Goal: Task Accomplishment & Management: Complete application form

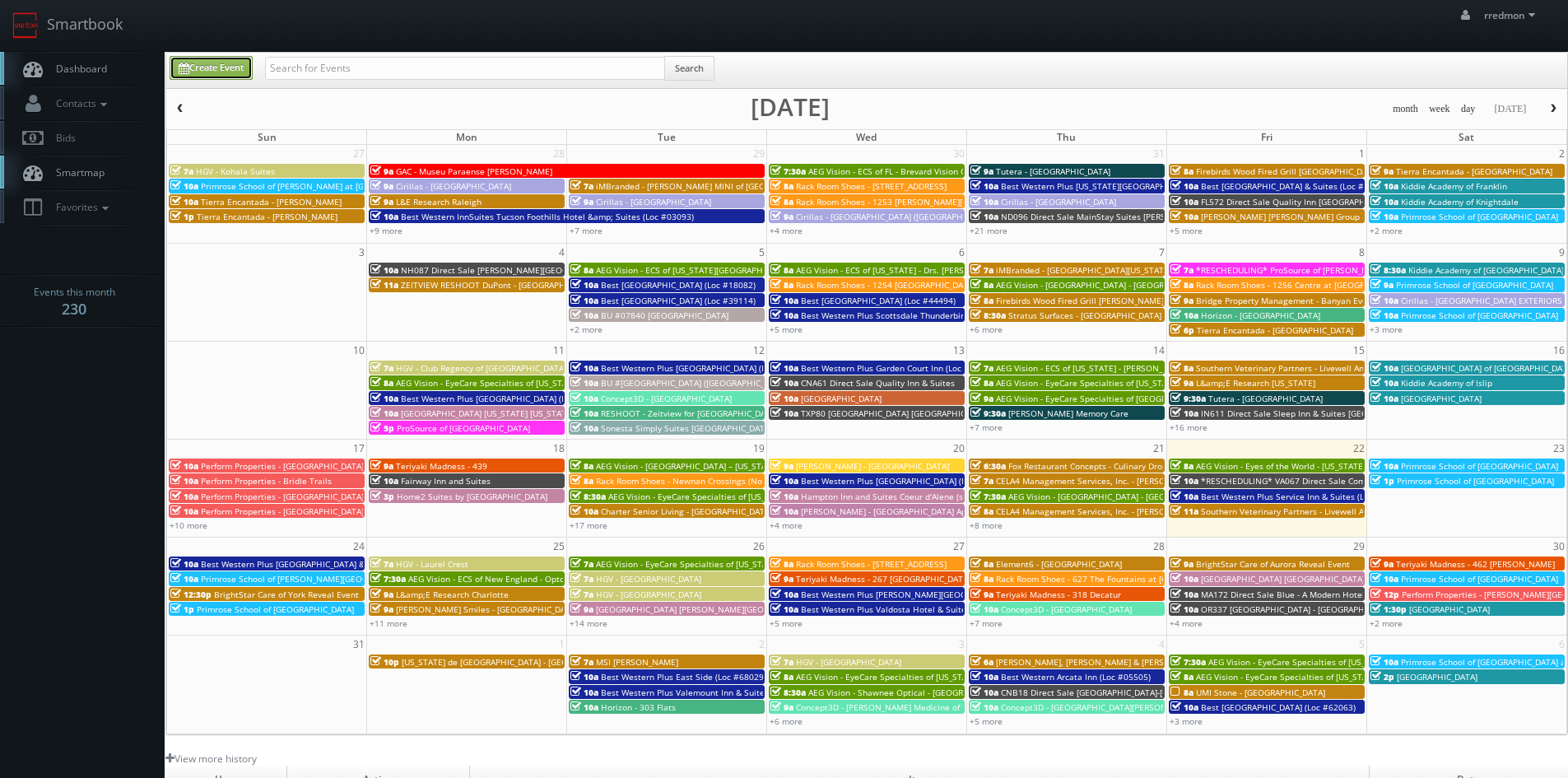
click at [203, 67] on link "Create Event" at bounding box center [211, 67] width 83 height 24
type input "[DATE]"
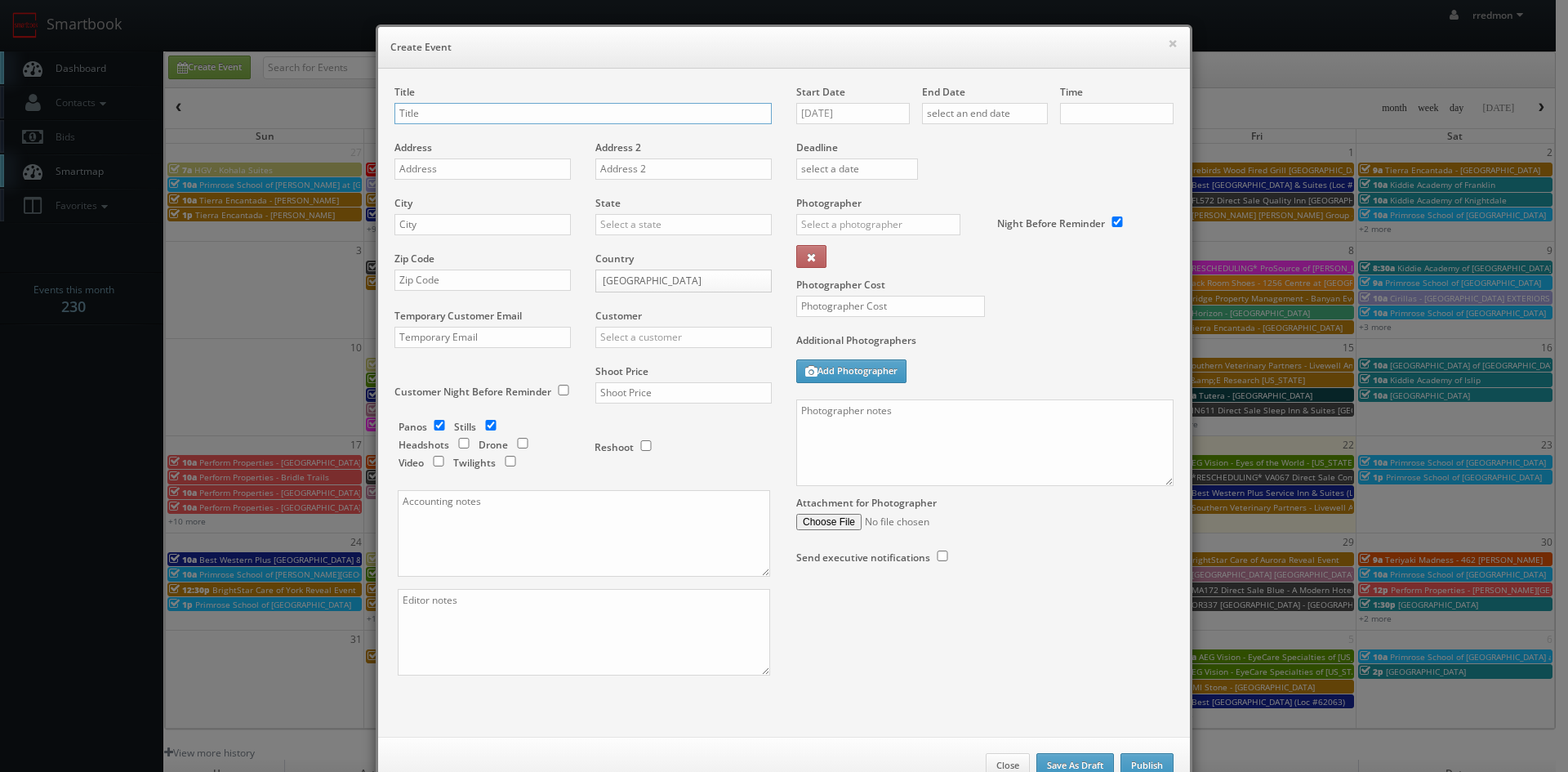
checkbox input "true"
type input "10:00am"
checkbox input "true"
paste input "UMI Stone - [GEOGRAPHIC_DATA]"
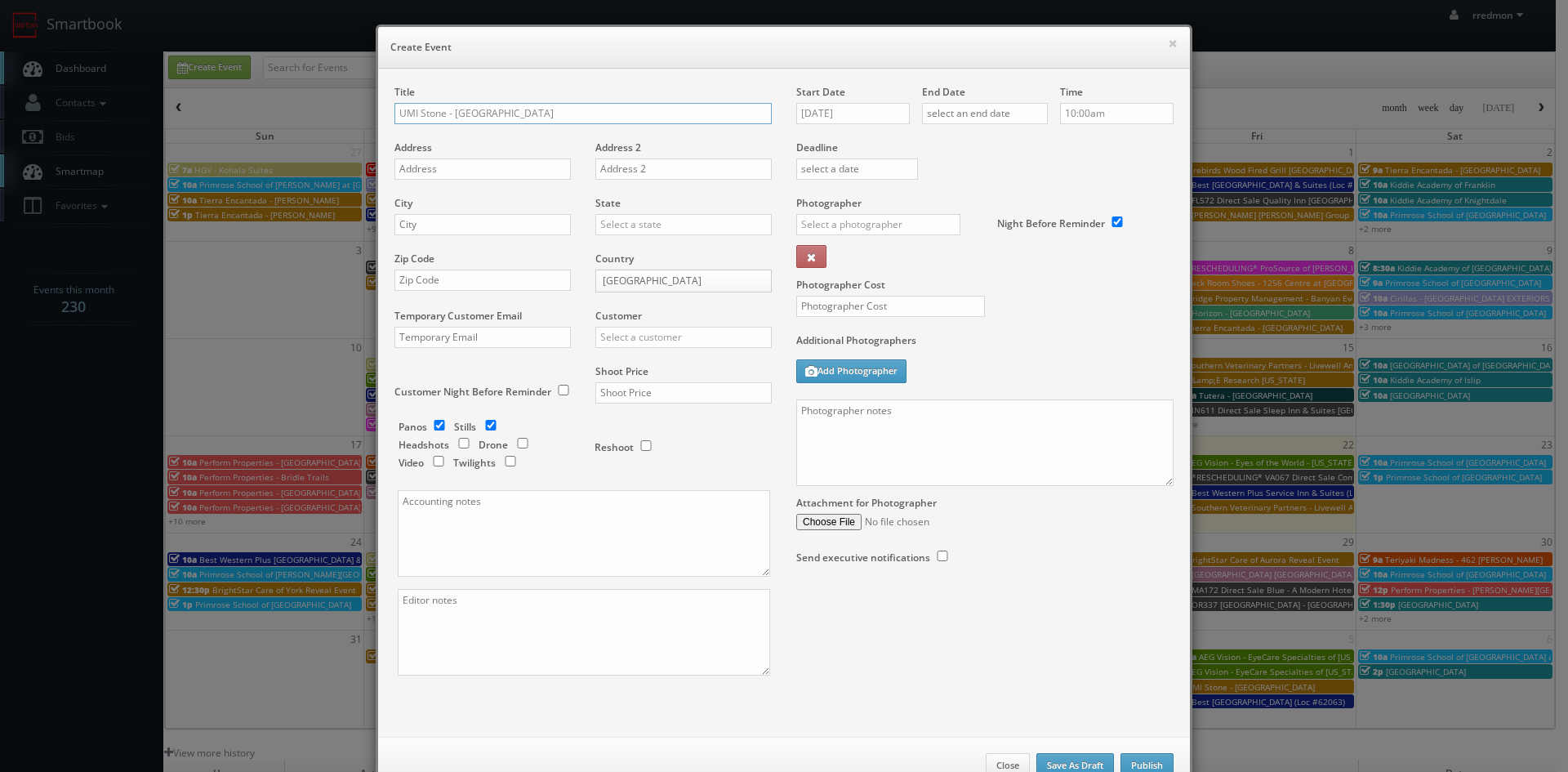
type input "UMI Stone - [GEOGRAPHIC_DATA]"
click at [468, 167] on input "text" at bounding box center [483, 169] width 177 height 21
paste input "[STREET_ADDRESS][US_STATE]"
type input "[STREET_ADDRESS][US_STATE]"
click at [509, 228] on input "text" at bounding box center [483, 224] width 177 height 21
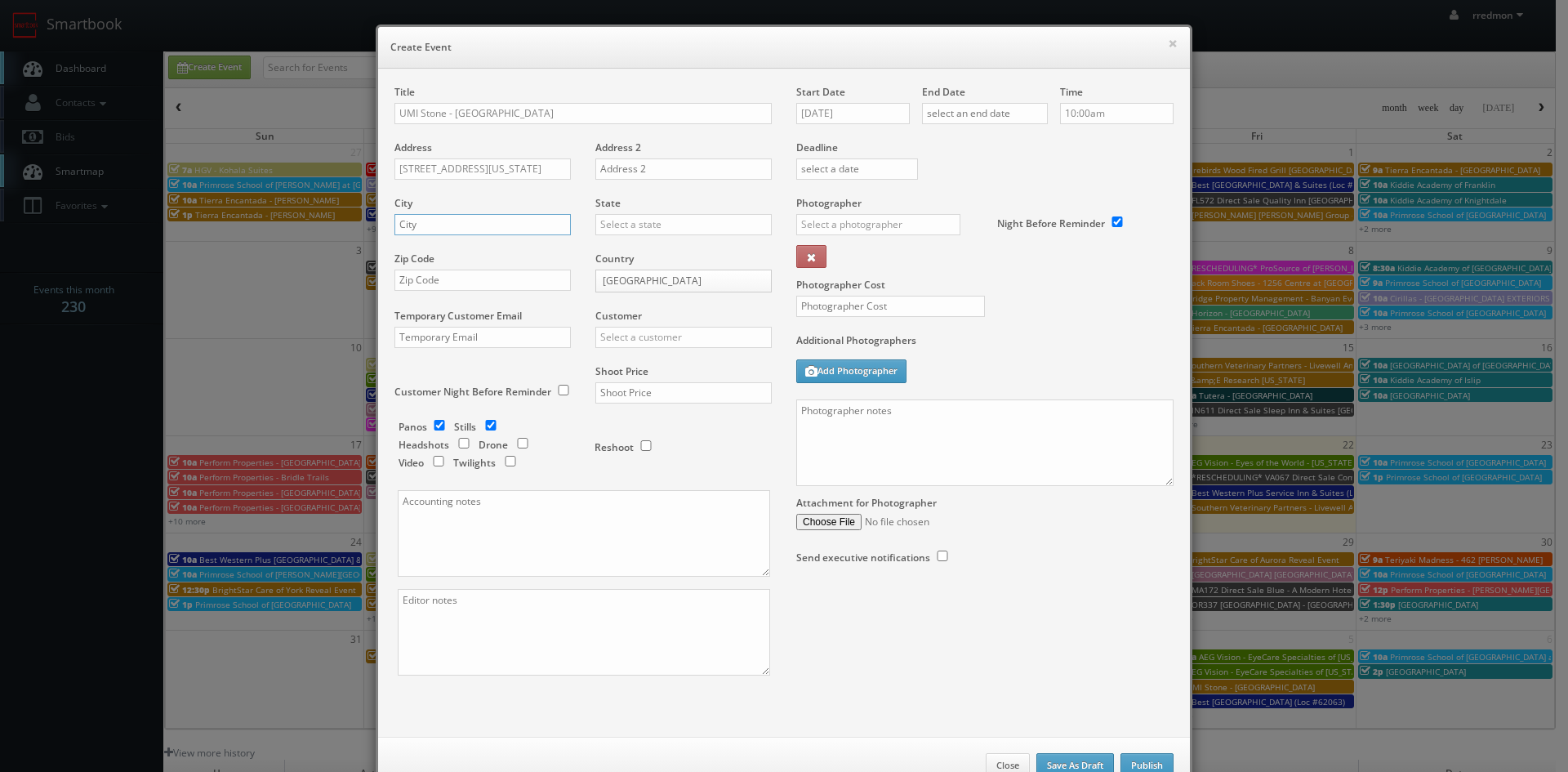
paste input "Wrentham"
type input "Wrentham"
click at [632, 228] on input "text" at bounding box center [683, 224] width 177 height 21
click at [641, 250] on div "[US_STATE]" at bounding box center [683, 251] width 175 height 27
type input "[US_STATE]"
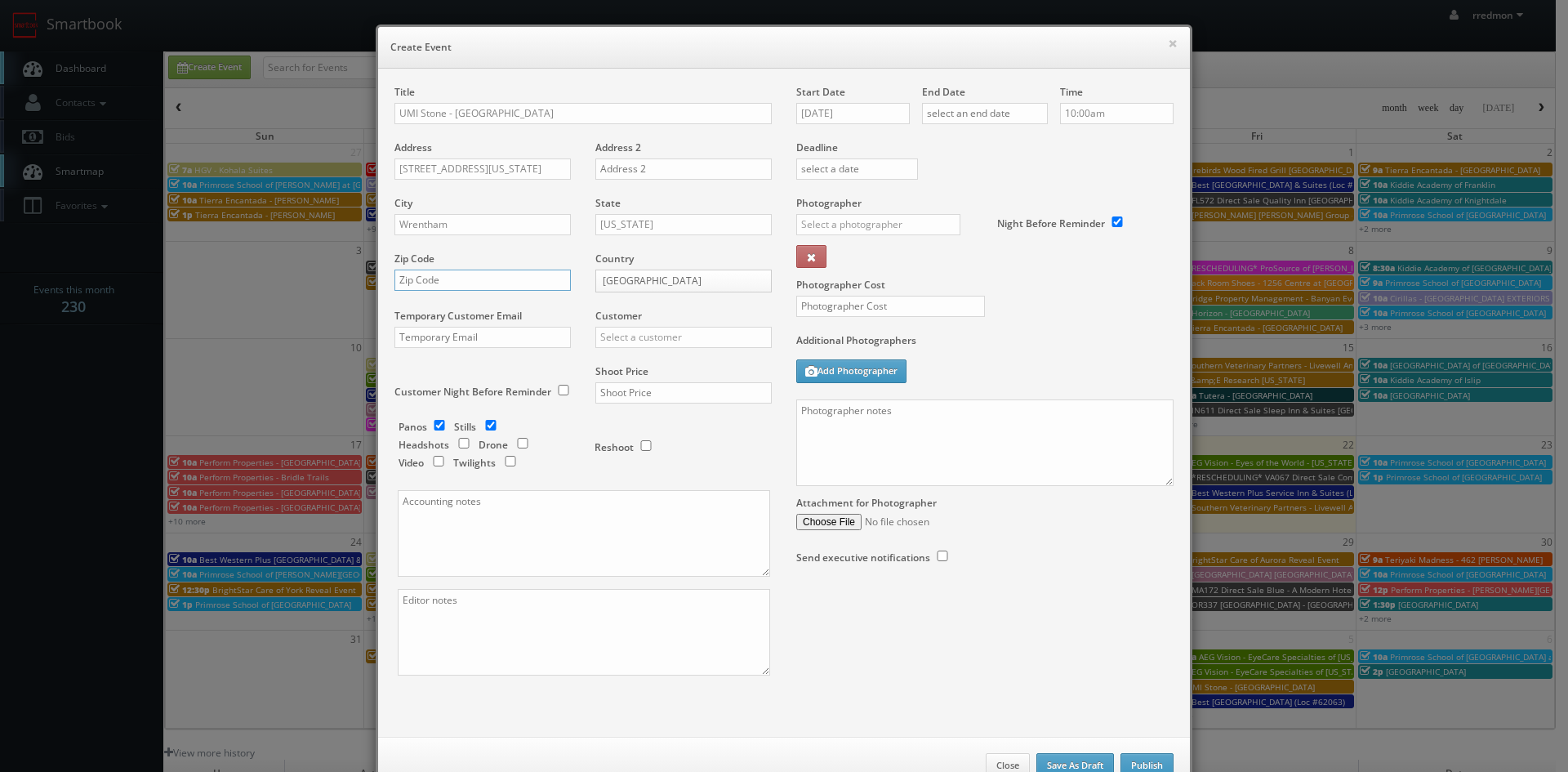
drag, startPoint x: 477, startPoint y: 279, endPoint x: 573, endPoint y: 126, distance: 180.6
click at [477, 279] on input "text" at bounding box center [483, 280] width 177 height 21
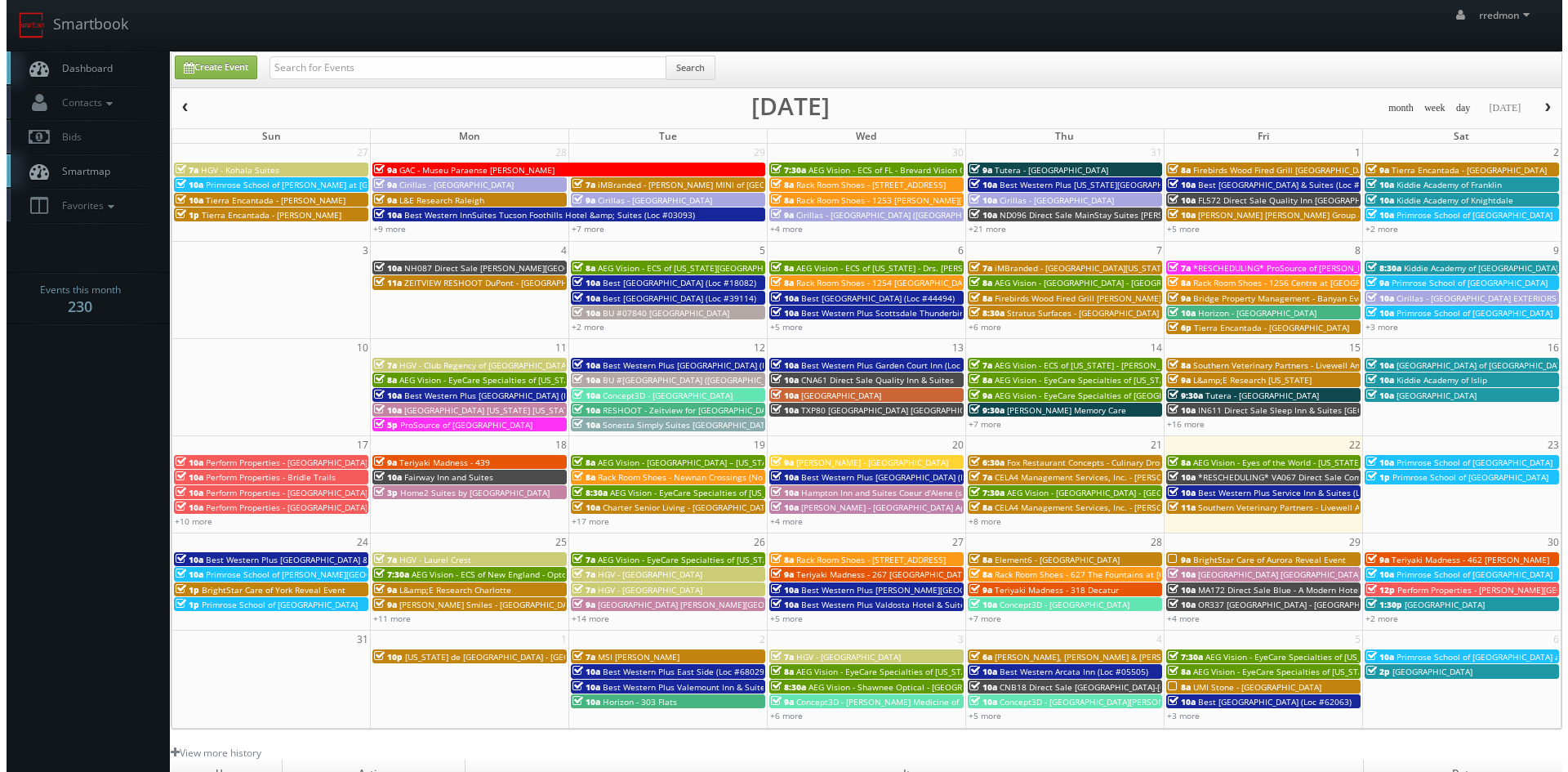
scroll to position [81, 0]
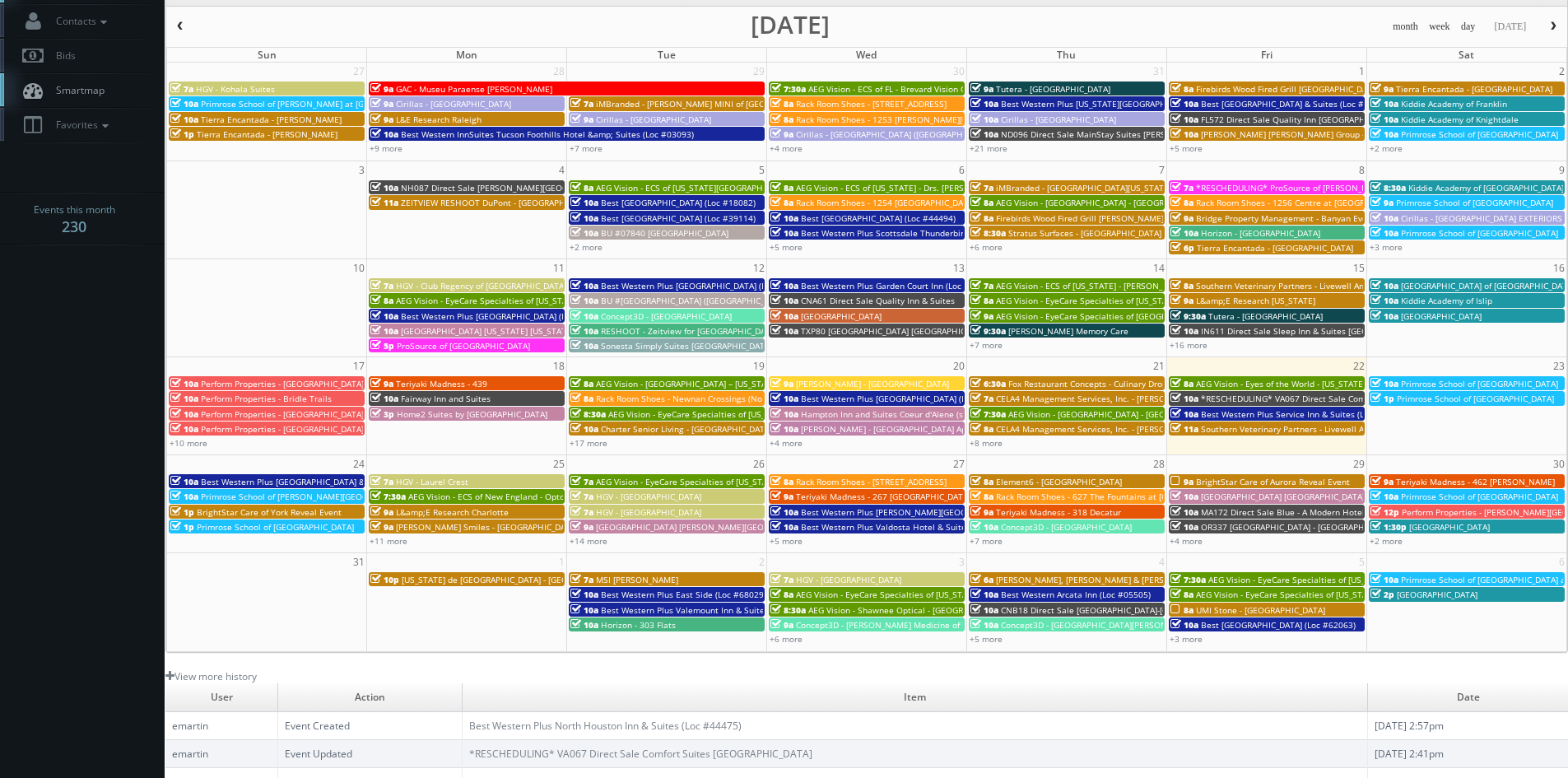
click at [1303, 605] on div "8a UMI Stone - Boston" at bounding box center [1266, 610] width 192 height 12
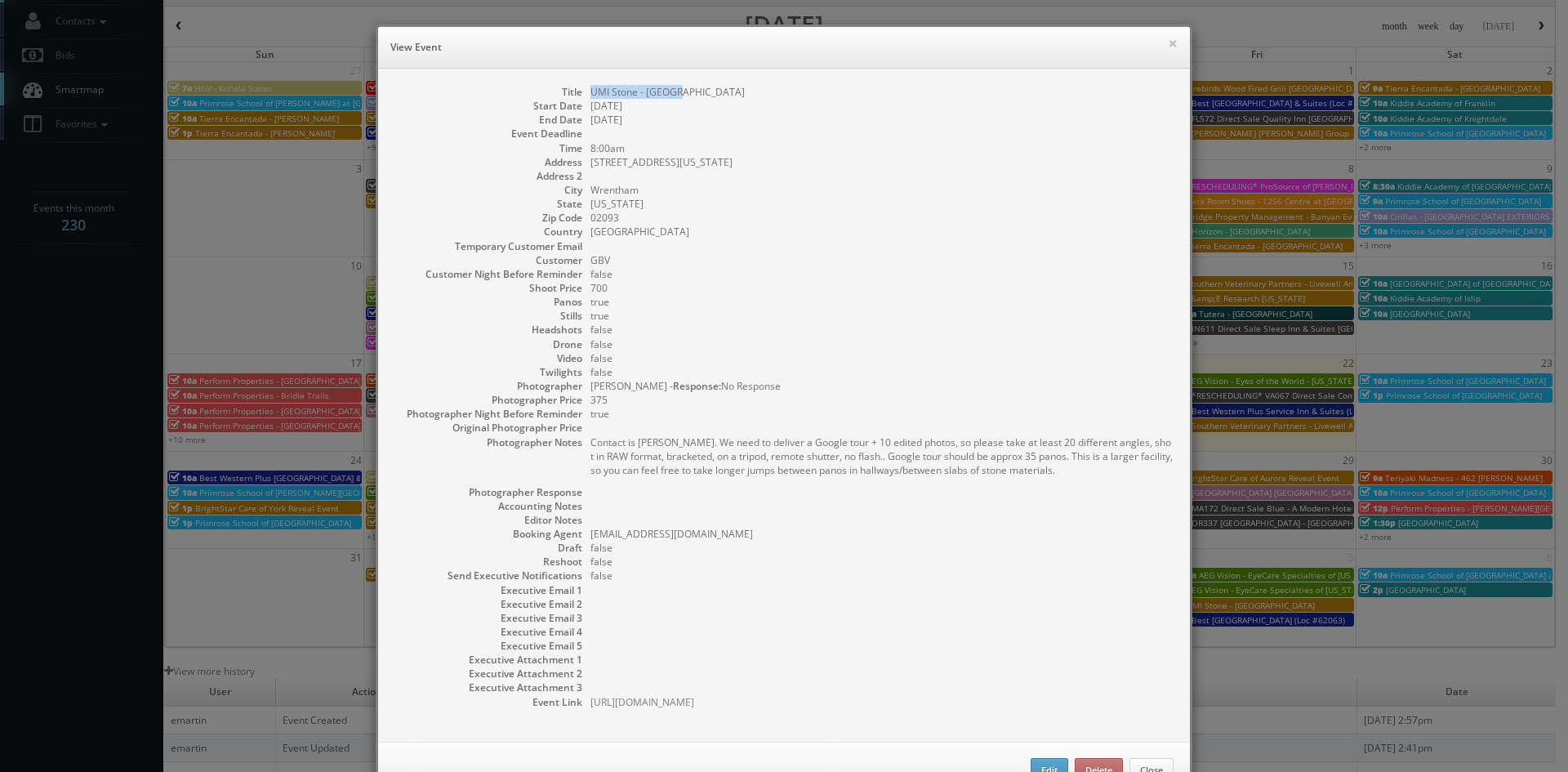
drag, startPoint x: 682, startPoint y: 96, endPoint x: 582, endPoint y: 96, distance: 100.0
click at [582, 96] on dl "Title UMI Stone - Boston Start Date 09/05/2025 End Date 09/05/2025 Event Deadli…" at bounding box center [784, 397] width 779 height 624
copy dd "UMI Stone - [GEOGRAPHIC_DATA]"
drag, startPoint x: 695, startPoint y: 163, endPoint x: 585, endPoint y: 168, distance: 110.1
click at [591, 168] on dd "[STREET_ADDRESS][US_STATE]" at bounding box center [882, 162] width 583 height 14
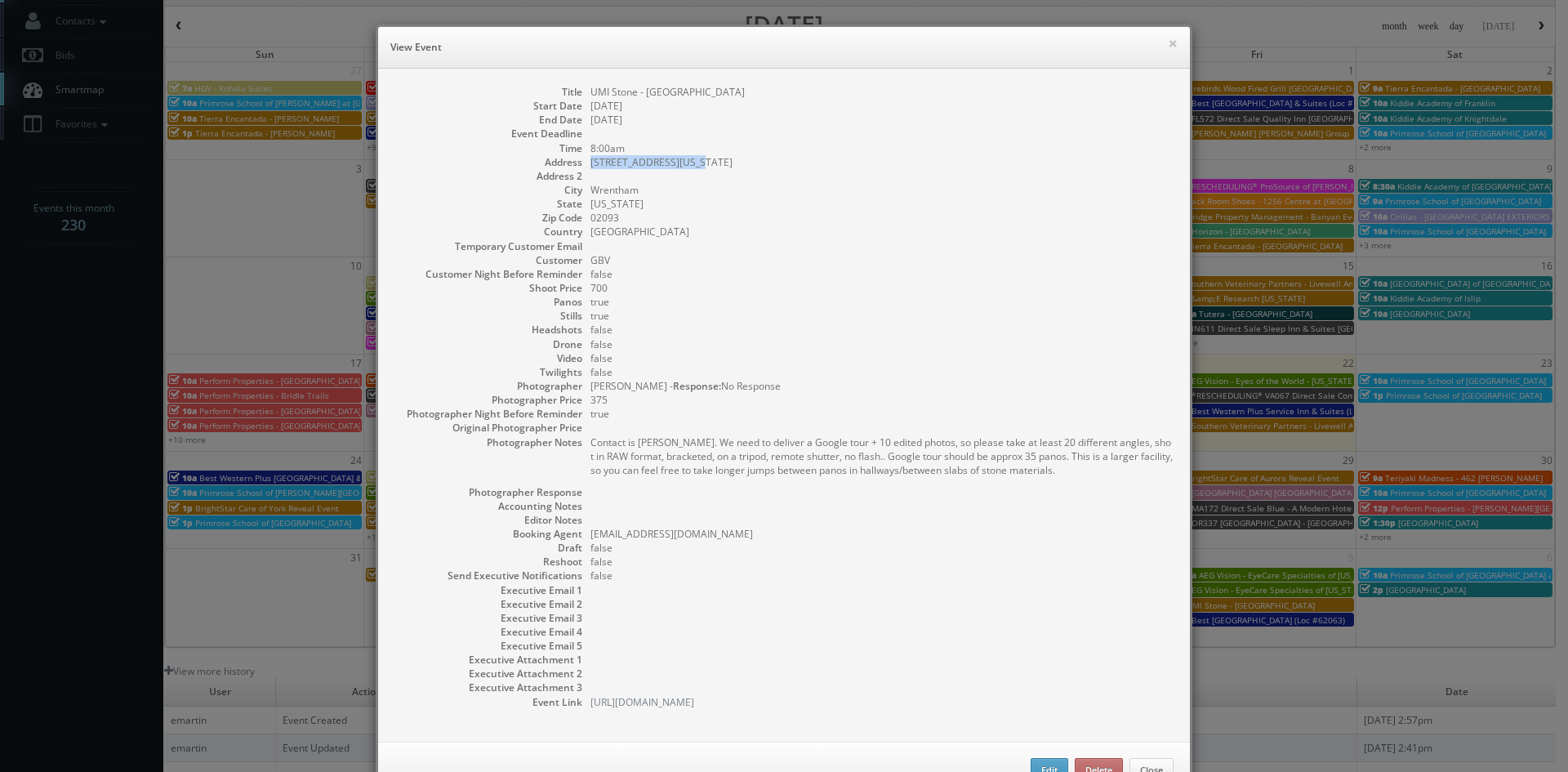
copy dd "[STREET_ADDRESS][US_STATE]"
drag, startPoint x: 639, startPoint y: 192, endPoint x: 586, endPoint y: 192, distance: 53.0
click at [591, 192] on dd "Wrentham" at bounding box center [882, 190] width 583 height 14
copy dd "Wrentham"
drag, startPoint x: 618, startPoint y: 215, endPoint x: 585, endPoint y: 225, distance: 34.5
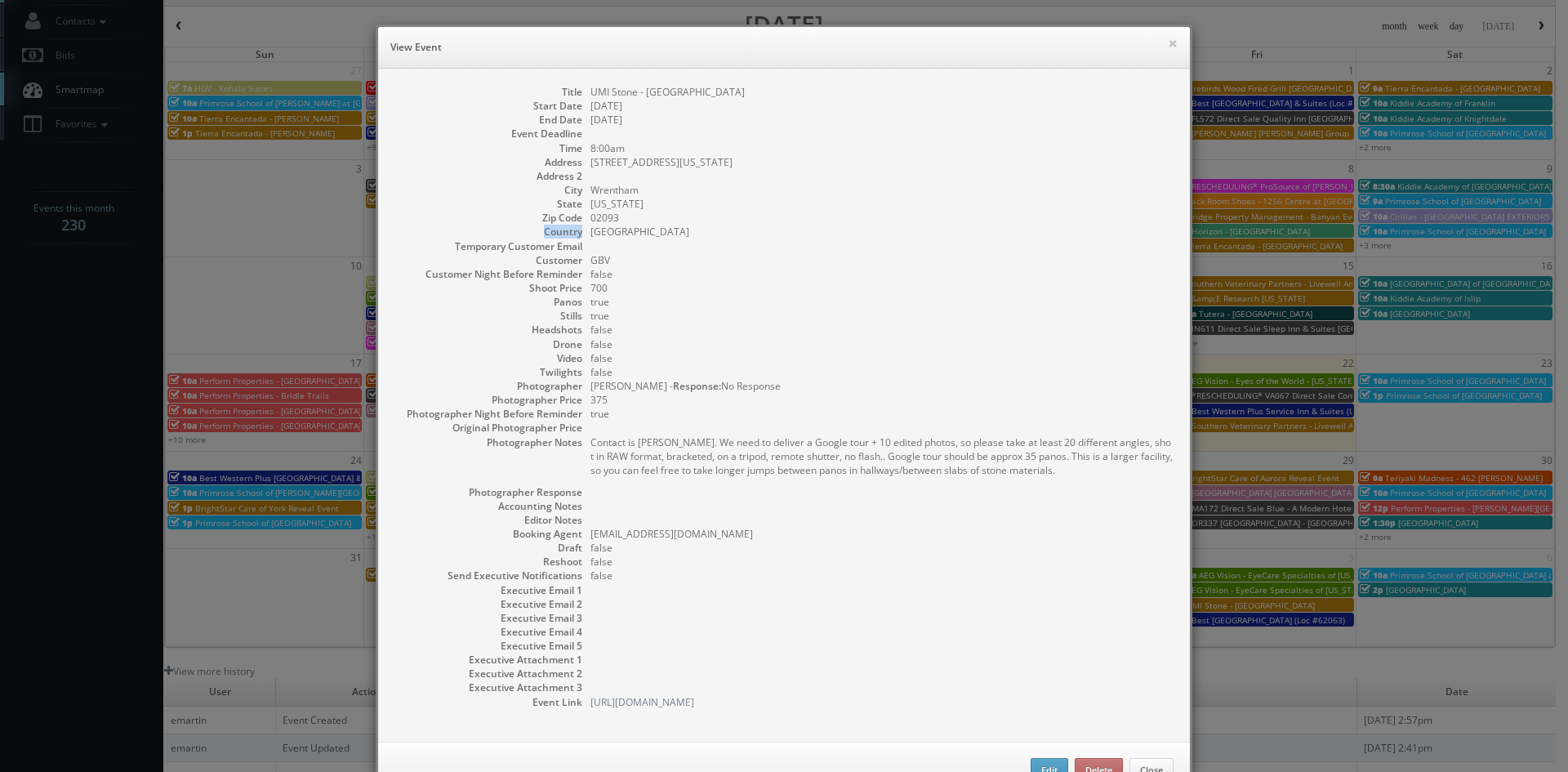
click at [585, 225] on dl "Title UMI Stone - Boston Start Date 09/05/2025 End Date 09/05/2025 Event Deadli…" at bounding box center [784, 397] width 779 height 624
click at [621, 215] on dd "02093" at bounding box center [882, 218] width 583 height 14
drag, startPoint x: 616, startPoint y: 215, endPoint x: 584, endPoint y: 221, distance: 32.6
click at [591, 221] on dd "02093" at bounding box center [882, 218] width 583 height 14
copy dd "02093"
